Goal: Task Accomplishment & Management: Use online tool/utility

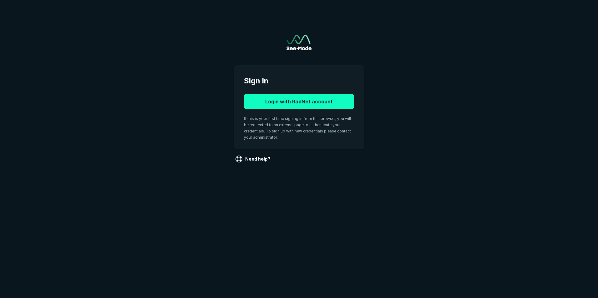
drag, startPoint x: 311, startPoint y: 102, endPoint x: 265, endPoint y: 141, distance: 60.8
click at [311, 102] on button "Login with RadNet account" at bounding box center [299, 101] width 110 height 15
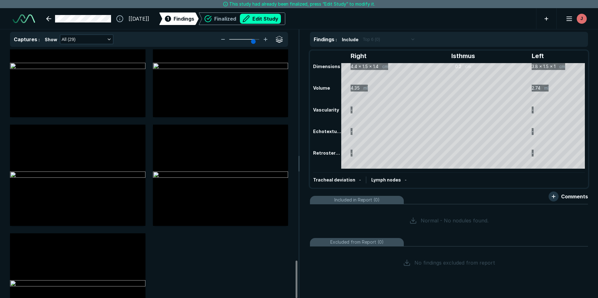
scroll to position [1388, 0]
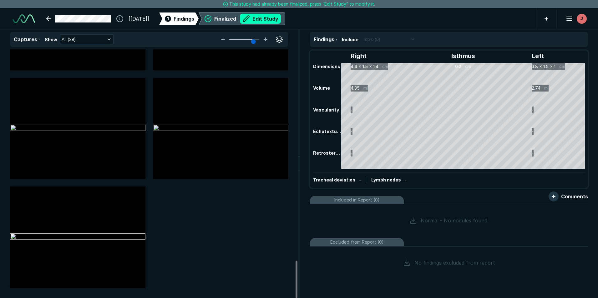
click at [235, 17] on div "Finalized Edit Study" at bounding box center [247, 19] width 67 height 10
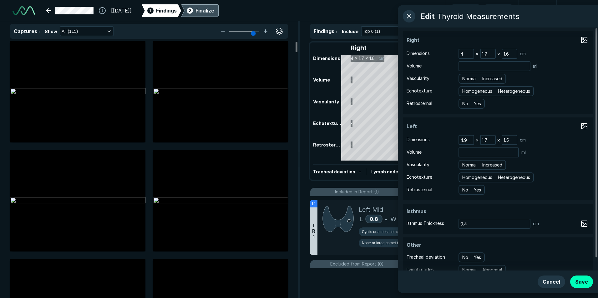
click at [214, 11] on div "Finalize" at bounding box center [204, 11] width 19 height 8
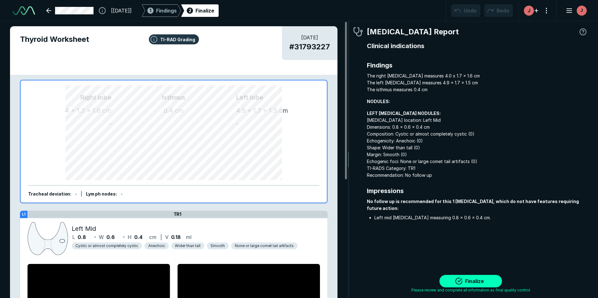
scroll to position [2014, 1850]
click at [476, 280] on button "Finalize" at bounding box center [470, 281] width 63 height 13
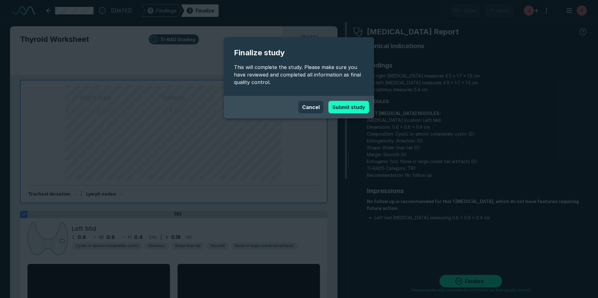
click at [349, 107] on button "Submit study" at bounding box center [348, 107] width 41 height 13
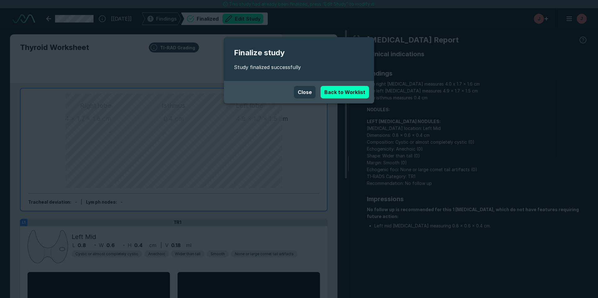
click at [308, 96] on button "Close" at bounding box center [305, 92] width 22 height 13
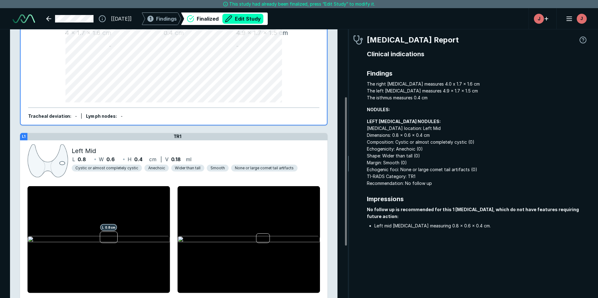
scroll to position [0, 0]
